Goal: Information Seeking & Learning: Learn about a topic

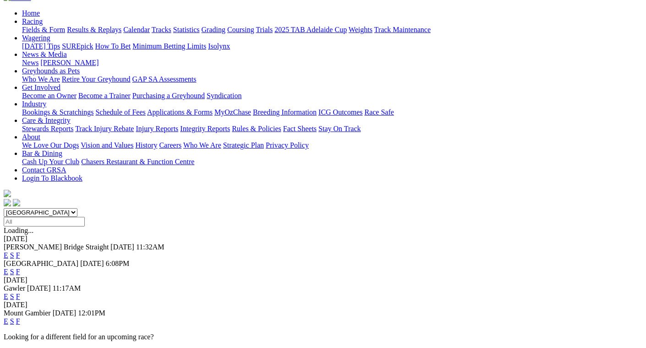
scroll to position [92, 0]
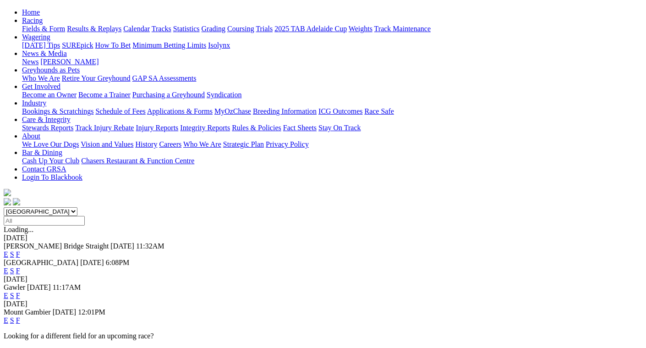
click at [20, 267] on link "F" at bounding box center [18, 271] width 4 height 8
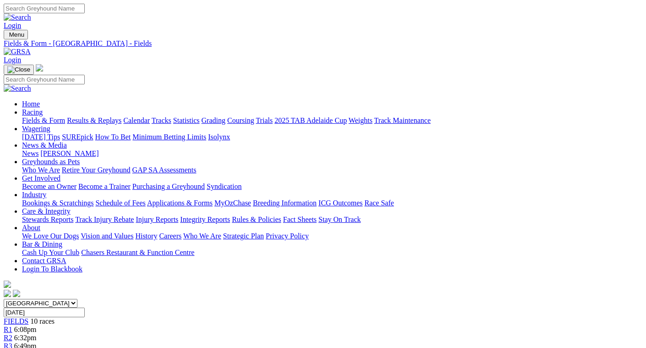
click at [23, 116] on link "Fields & Form" at bounding box center [43, 120] width 43 height 8
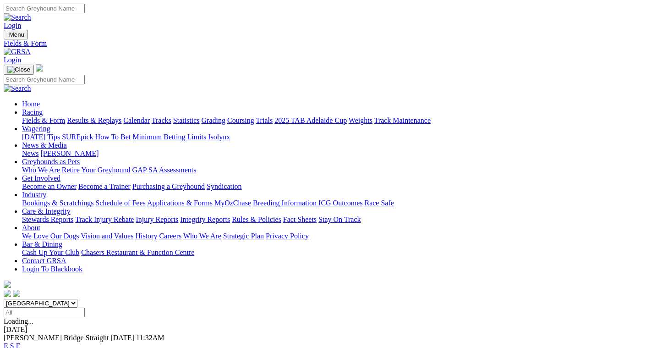
click at [20, 342] on link "F" at bounding box center [18, 346] width 4 height 8
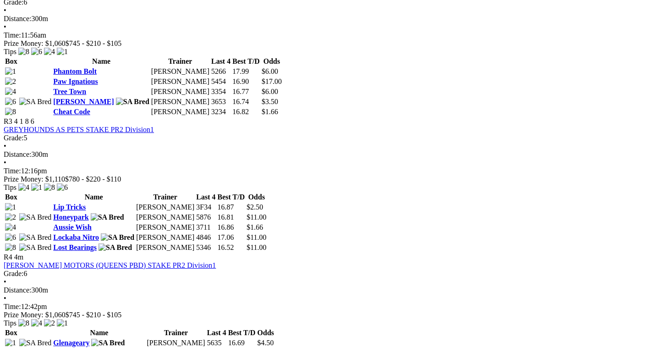
scroll to position [641, 0]
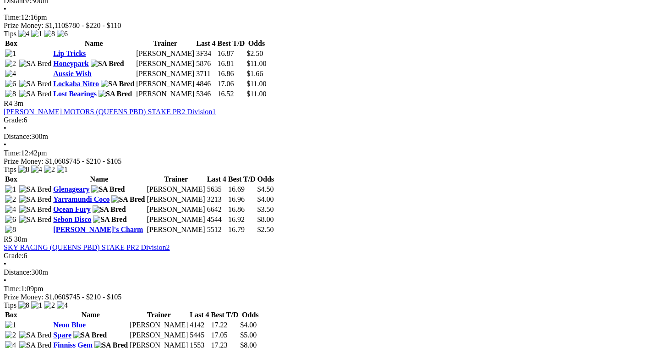
scroll to position [733, 0]
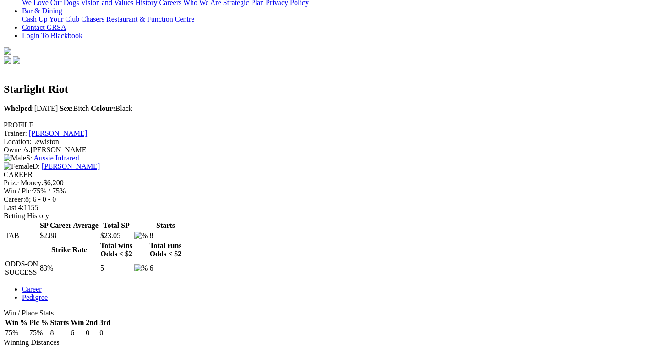
scroll to position [275, 0]
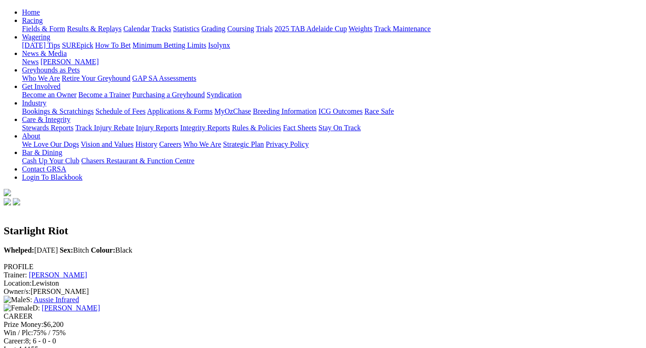
scroll to position [46, 0]
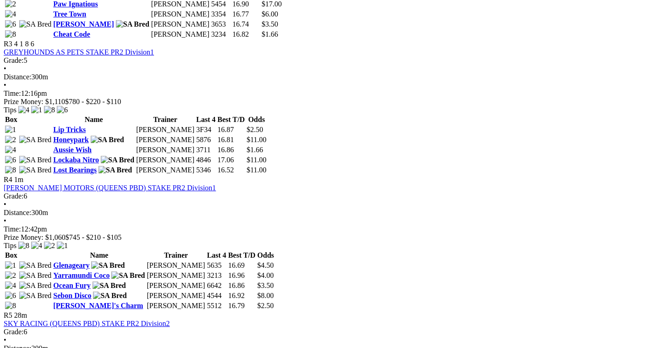
scroll to position [733, 0]
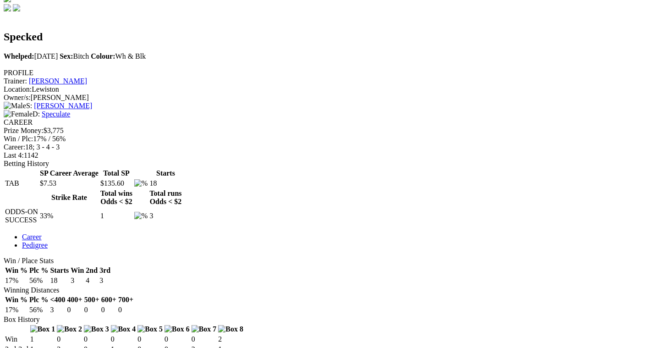
scroll to position [366, 0]
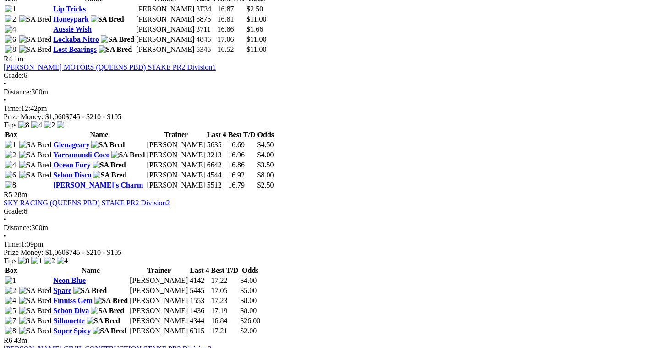
scroll to position [824, 0]
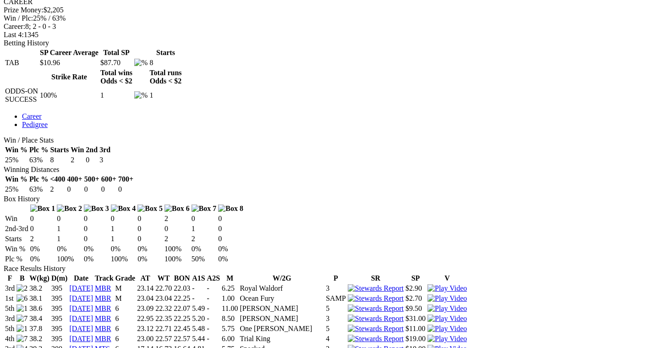
scroll to position [412, 0]
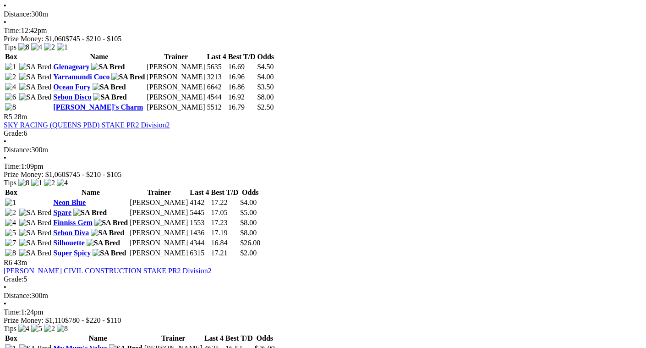
scroll to position [916, 0]
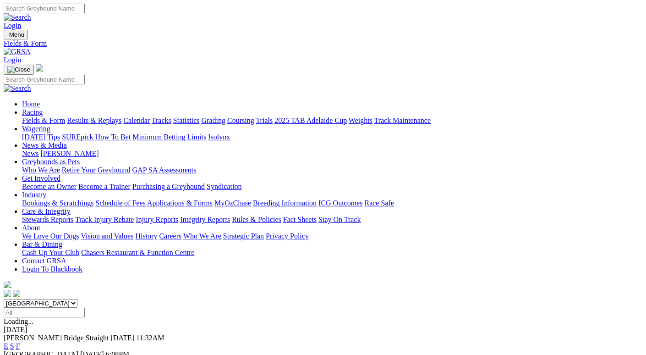
click at [67, 141] on link "News & Media" at bounding box center [44, 145] width 45 height 8
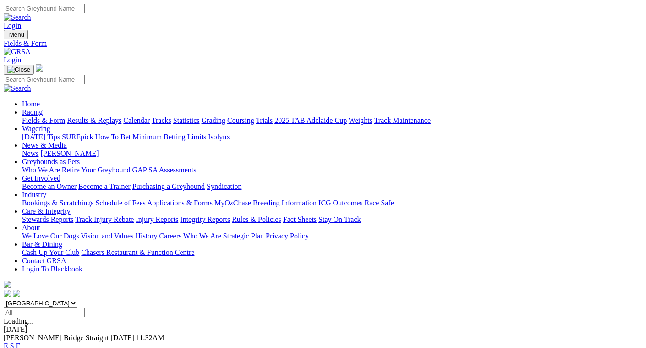
click at [67, 141] on link "News & Media" at bounding box center [44, 145] width 45 height 8
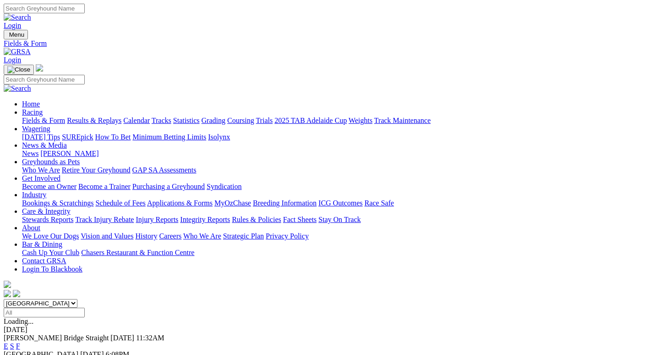
click at [98, 149] on link "[PERSON_NAME]" at bounding box center [69, 153] width 58 height 8
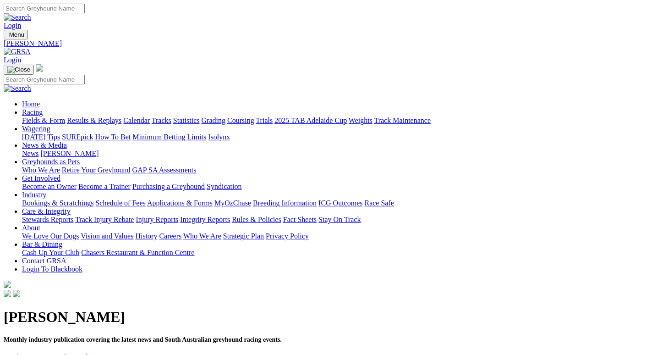
click at [88, 353] on link "September 2025" at bounding box center [76, 357] width 24 height 8
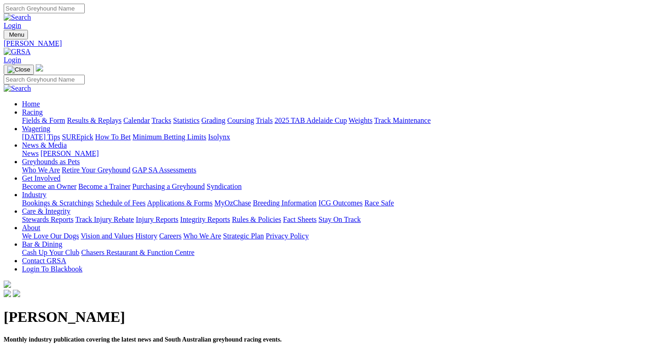
click at [200, 116] on link "Statistics" at bounding box center [186, 120] width 27 height 8
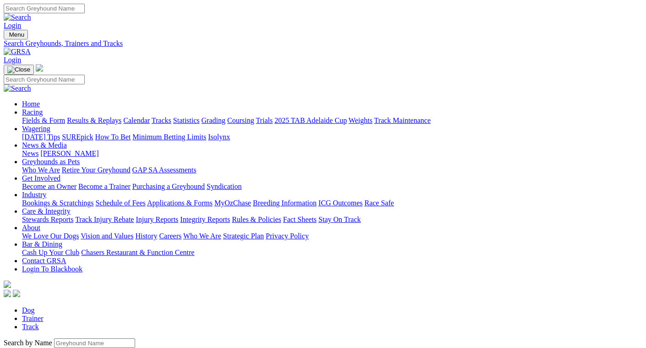
click at [44, 314] on link "Trainer" at bounding box center [33, 318] width 22 height 8
type input "[PERSON_NAME]"
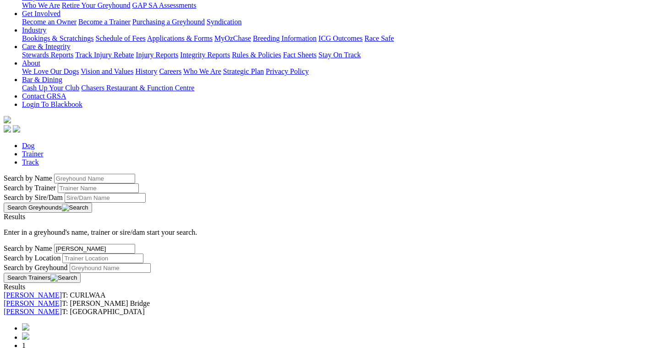
scroll to position [183, 0]
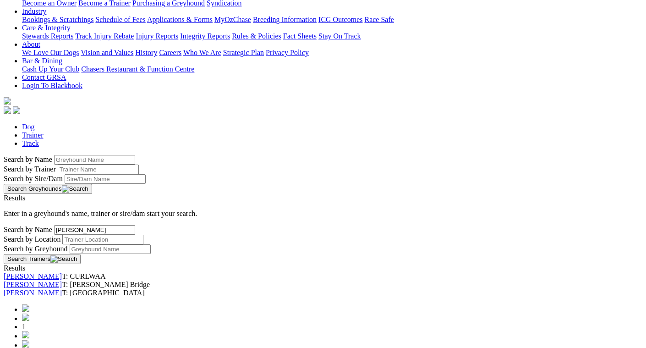
click at [62, 289] on link "[PERSON_NAME]" at bounding box center [33, 293] width 58 height 8
